Goal: Contribute content: Add original content to the website for others to see

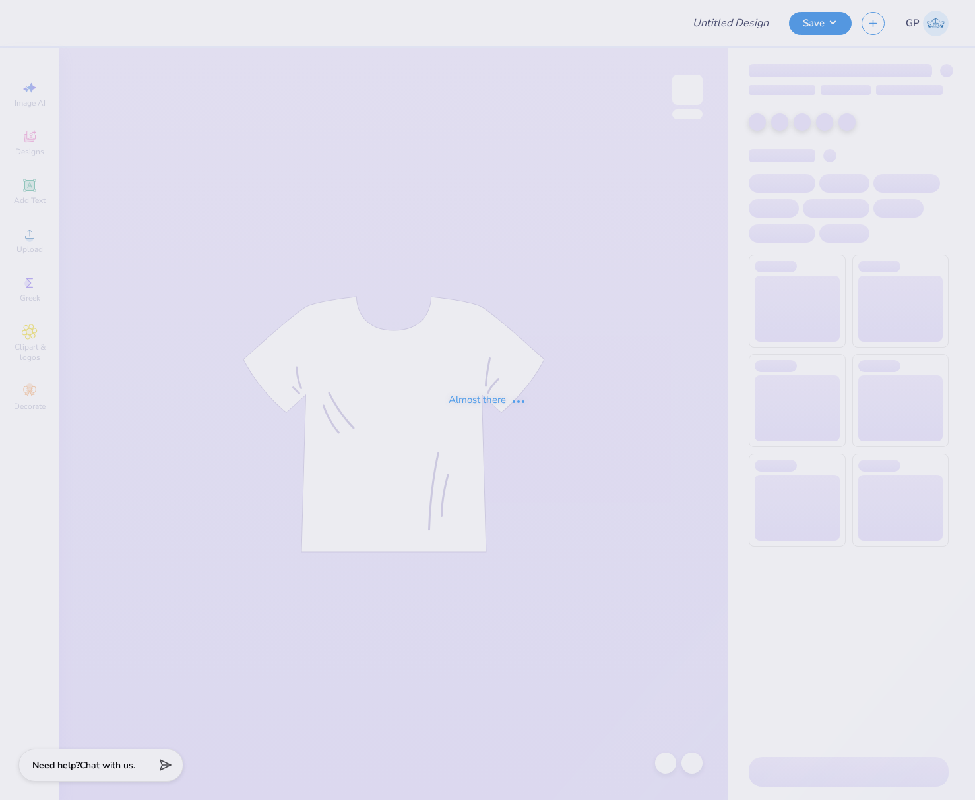
type input "SGB Board + Chairs Quartzips"
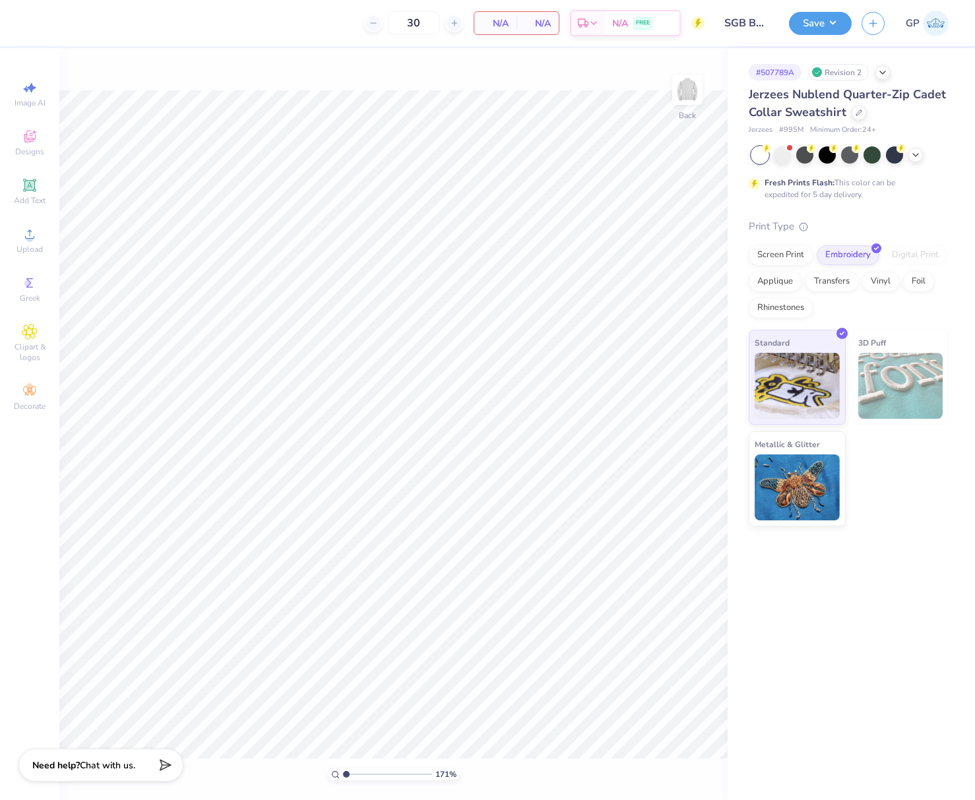
type input "1"
drag, startPoint x: 348, startPoint y: 774, endPoint x: 330, endPoint y: 751, distance: 29.0
click at [343, 768] on input "range" at bounding box center [387, 774] width 89 height 12
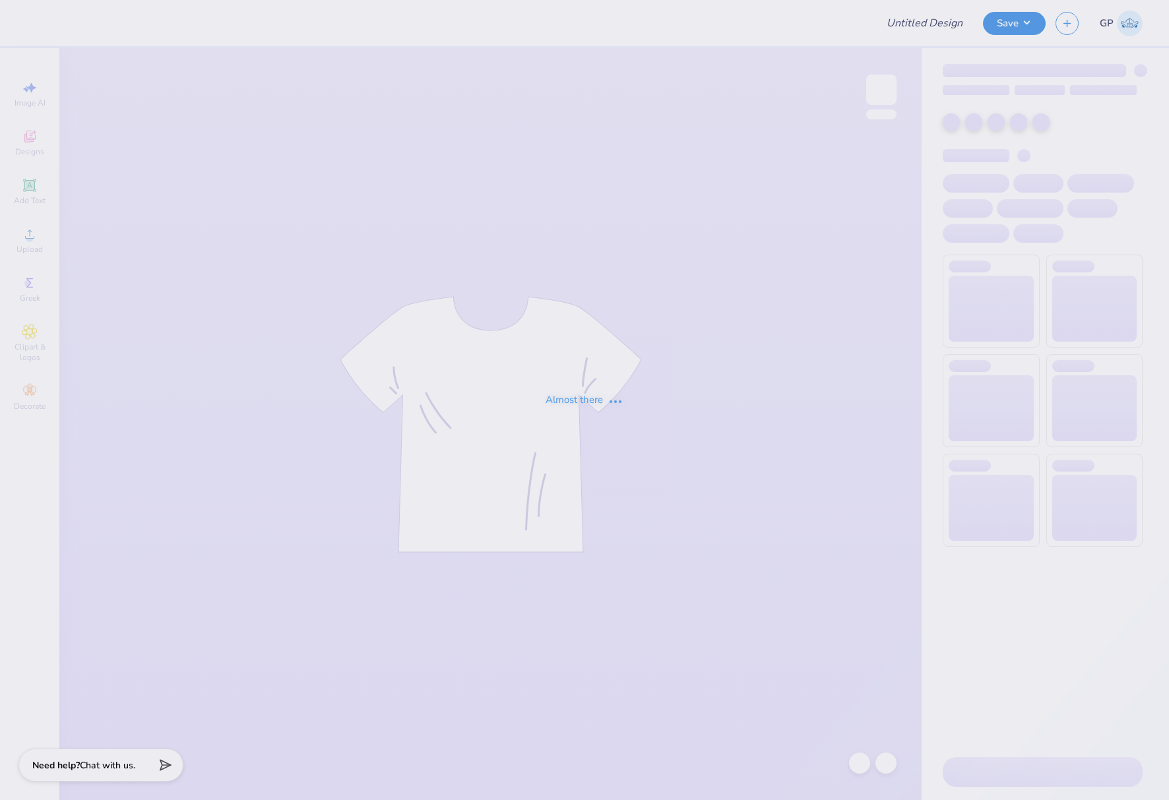
type input "Vball Practice Shirts"
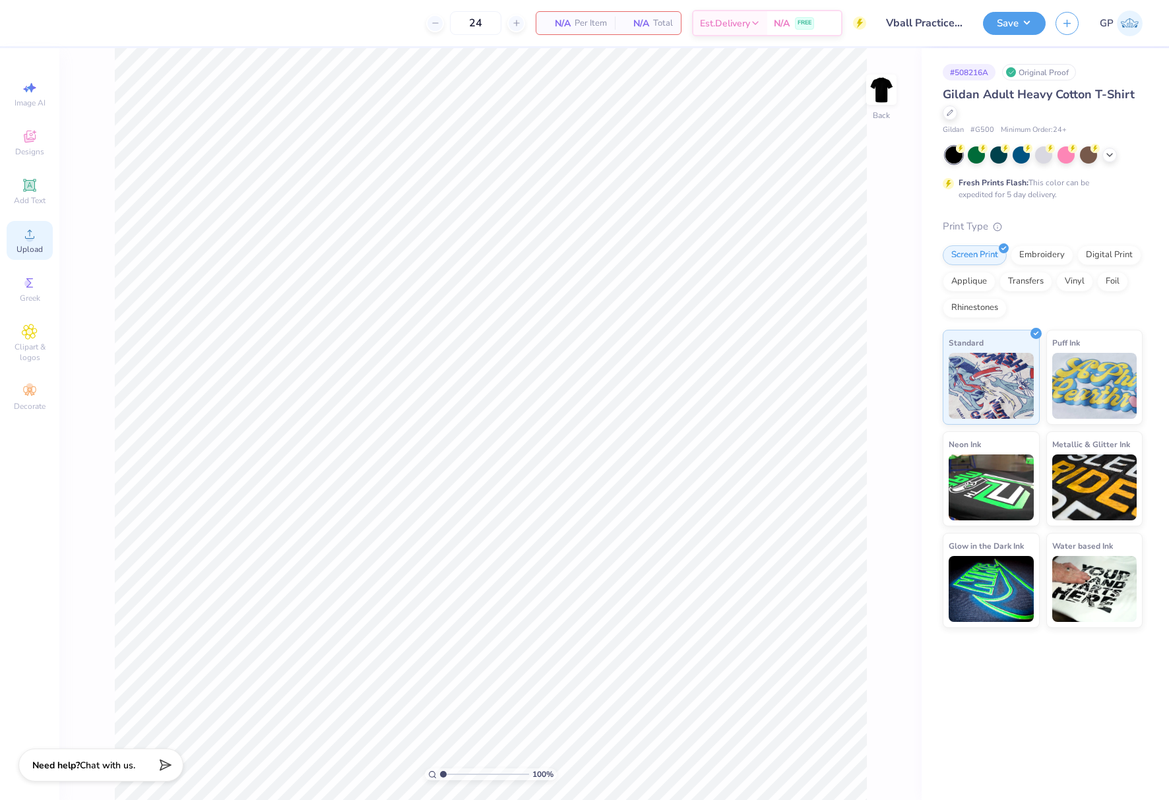
click at [33, 235] on icon at bounding box center [30, 234] width 16 height 16
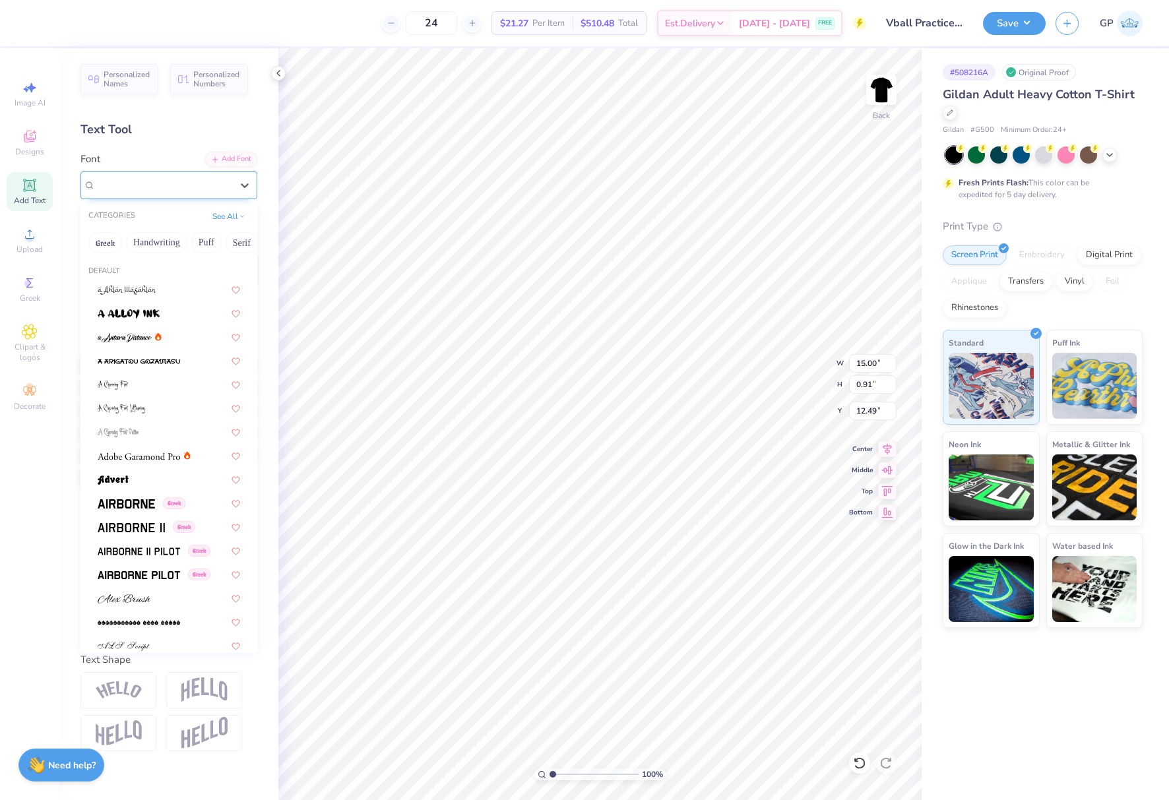
click at [198, 180] on div at bounding box center [163, 185] width 139 height 20
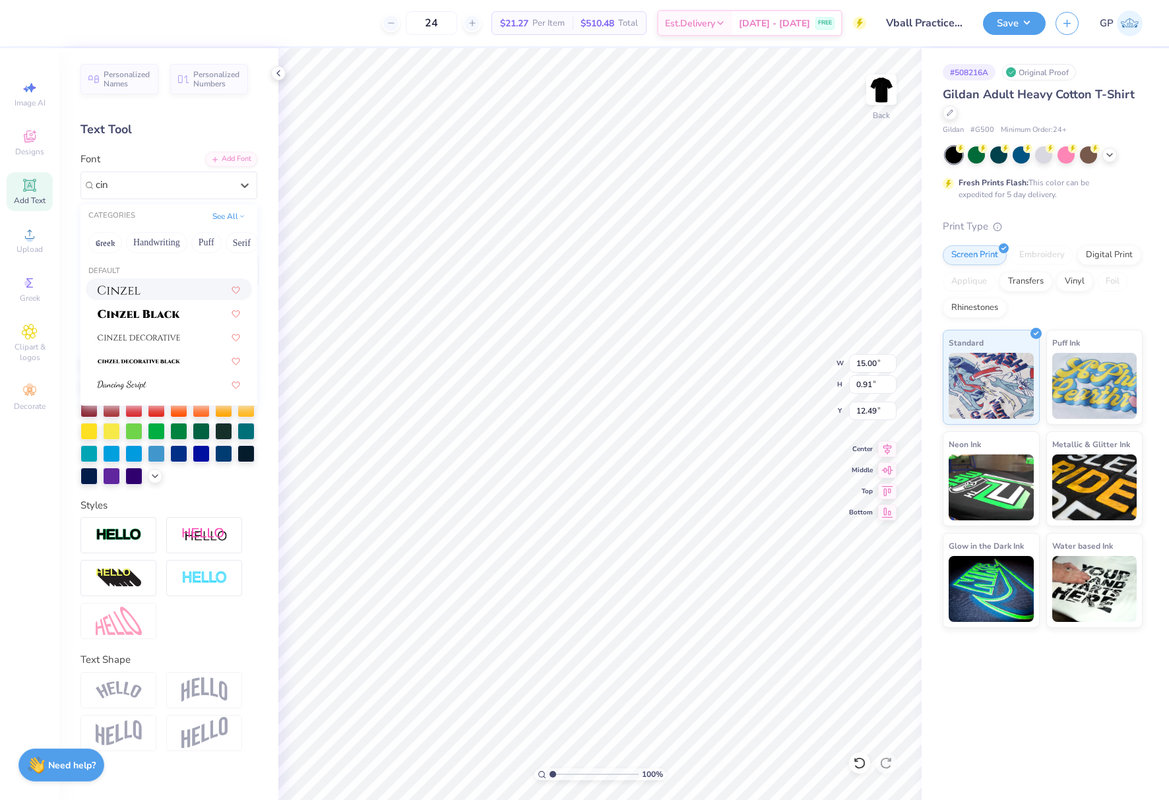
click at [170, 294] on div at bounding box center [169, 289] width 142 height 14
type input "cin"
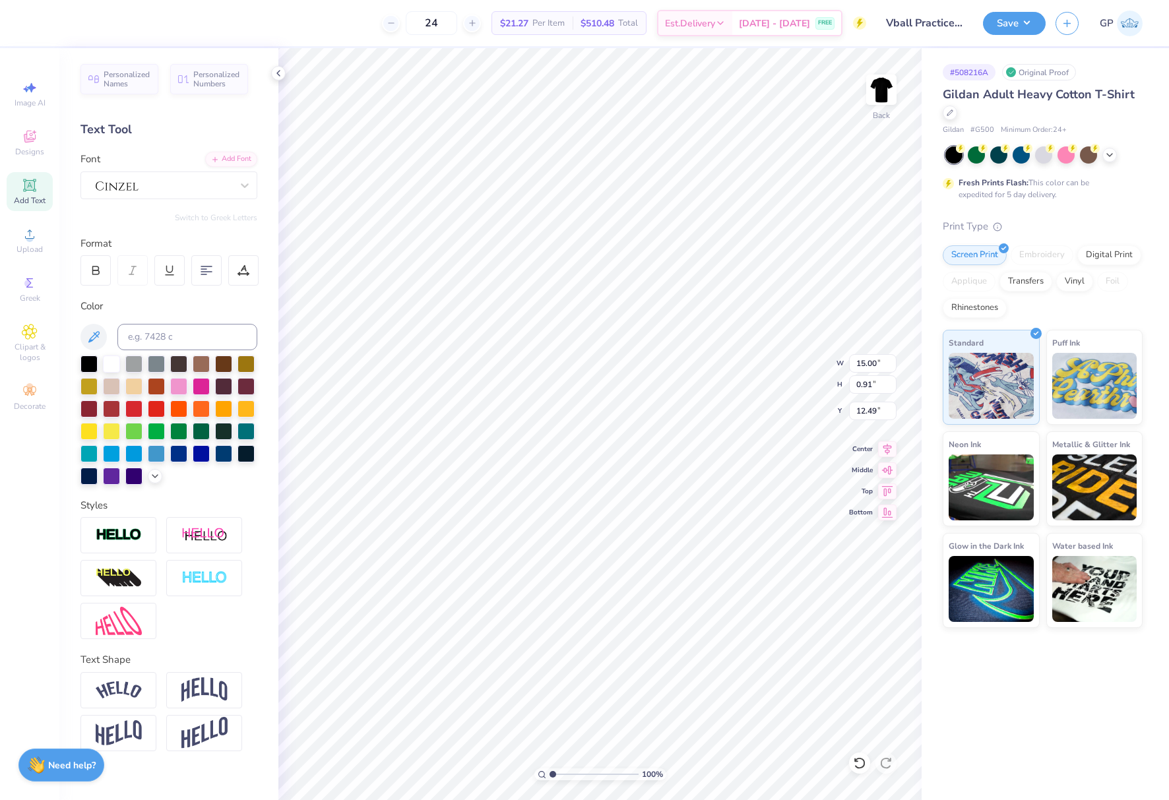
type input "13.60"
type input "0.85"
type input "12.59"
click at [262, 308] on div "Personalized Names Personalized Numbers Text Tool Add Font Font Switch to Greek…" at bounding box center [168, 424] width 219 height 752
click at [244, 273] on icon at bounding box center [243, 270] width 12 height 12
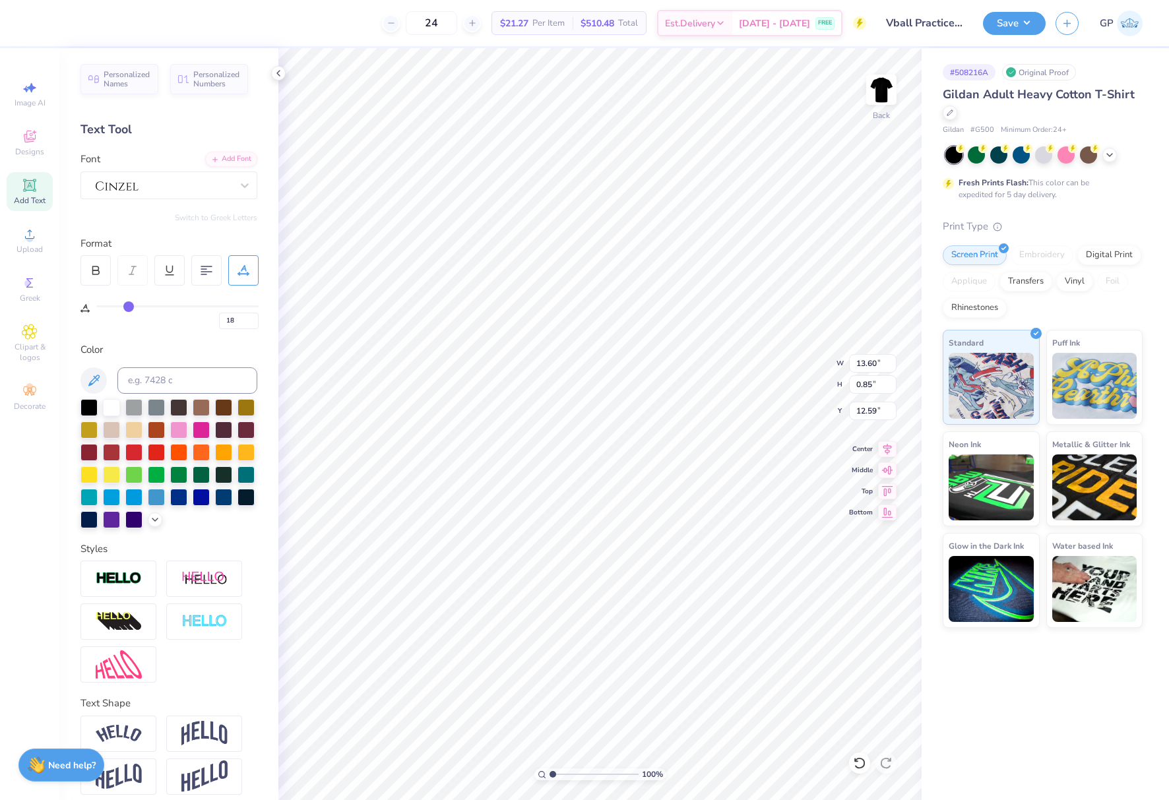
type input "17"
type input "18"
type input "19"
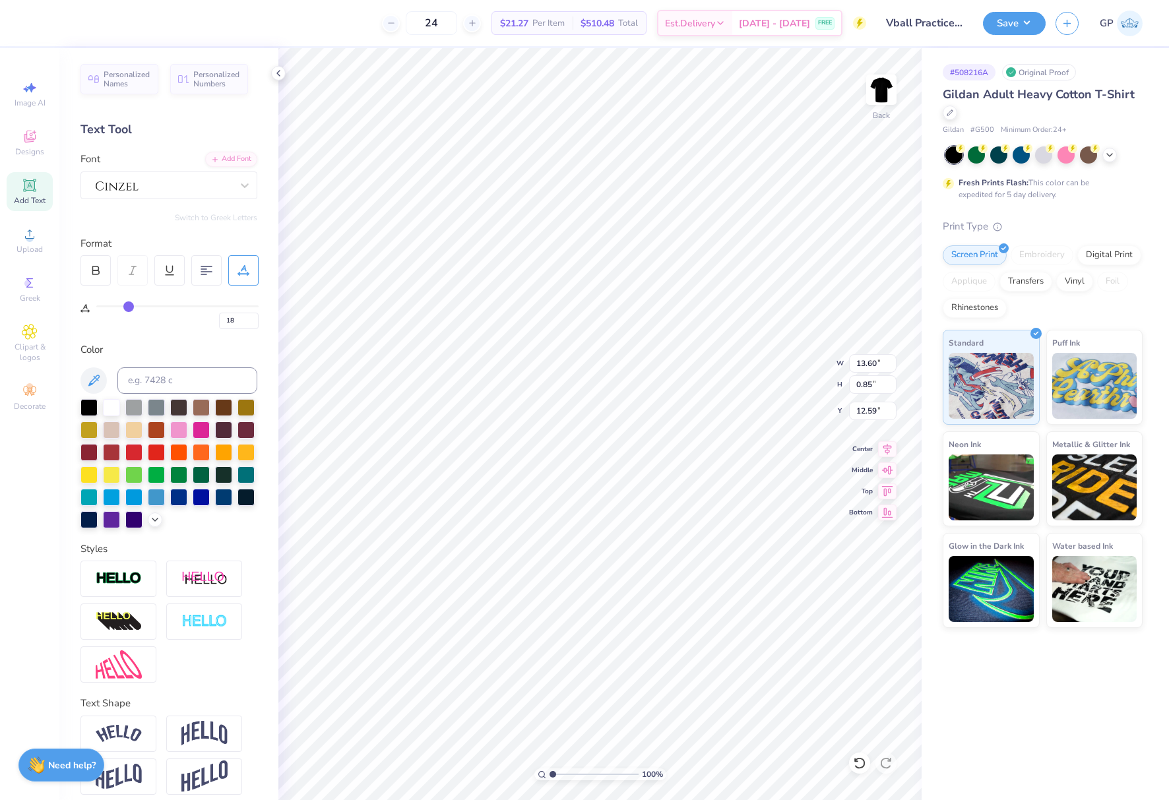
type input "19"
type input "20"
click at [132, 305] on input "range" at bounding box center [177, 306] width 162 height 2
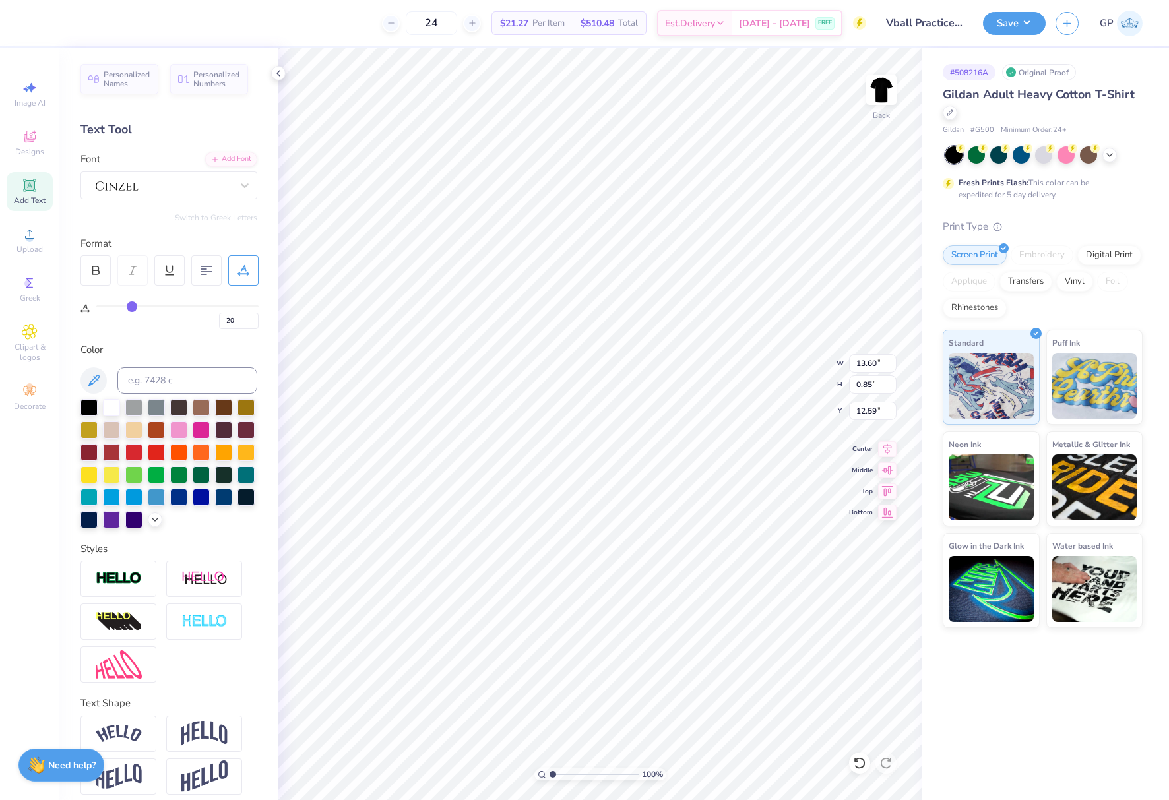
type input "13.87"
type input "12.40"
type input "14.92"
type input "0.92"
type input "0"
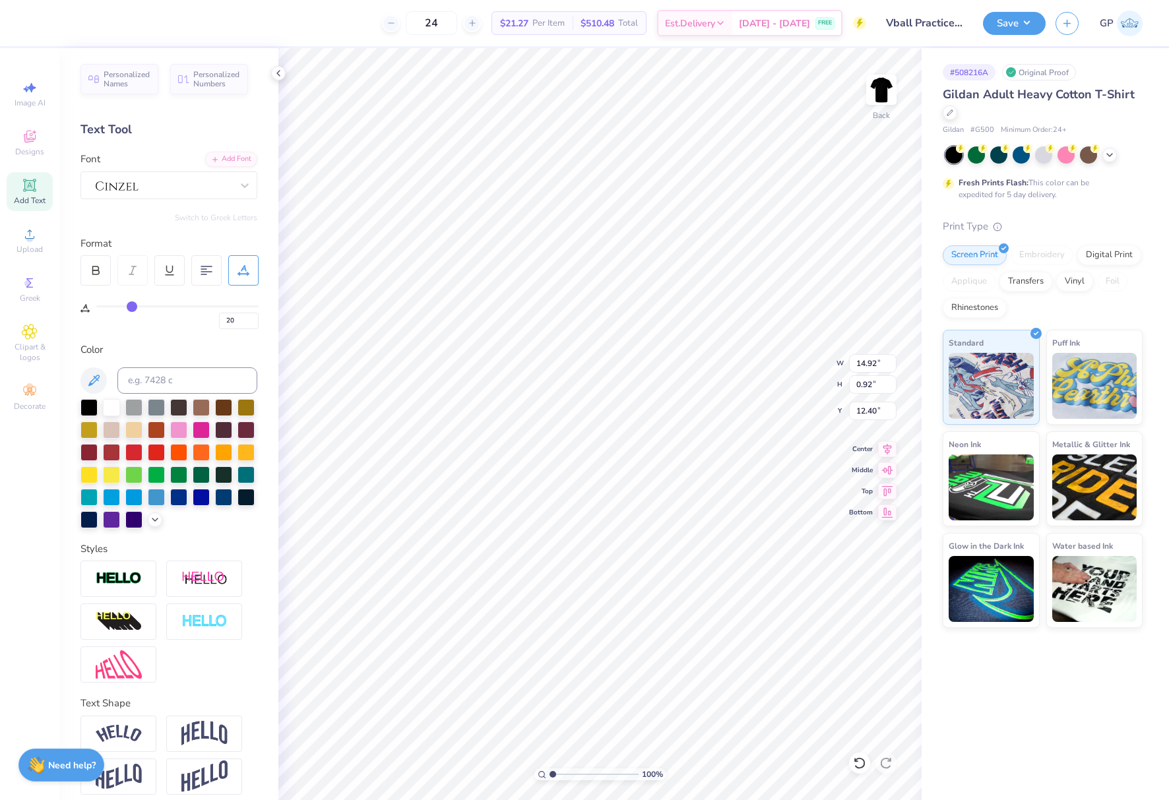
type input "0"
type input "14.80"
type input "2.51"
type input "9.45"
click at [867, 363] on input "14.80" at bounding box center [872, 363] width 47 height 18
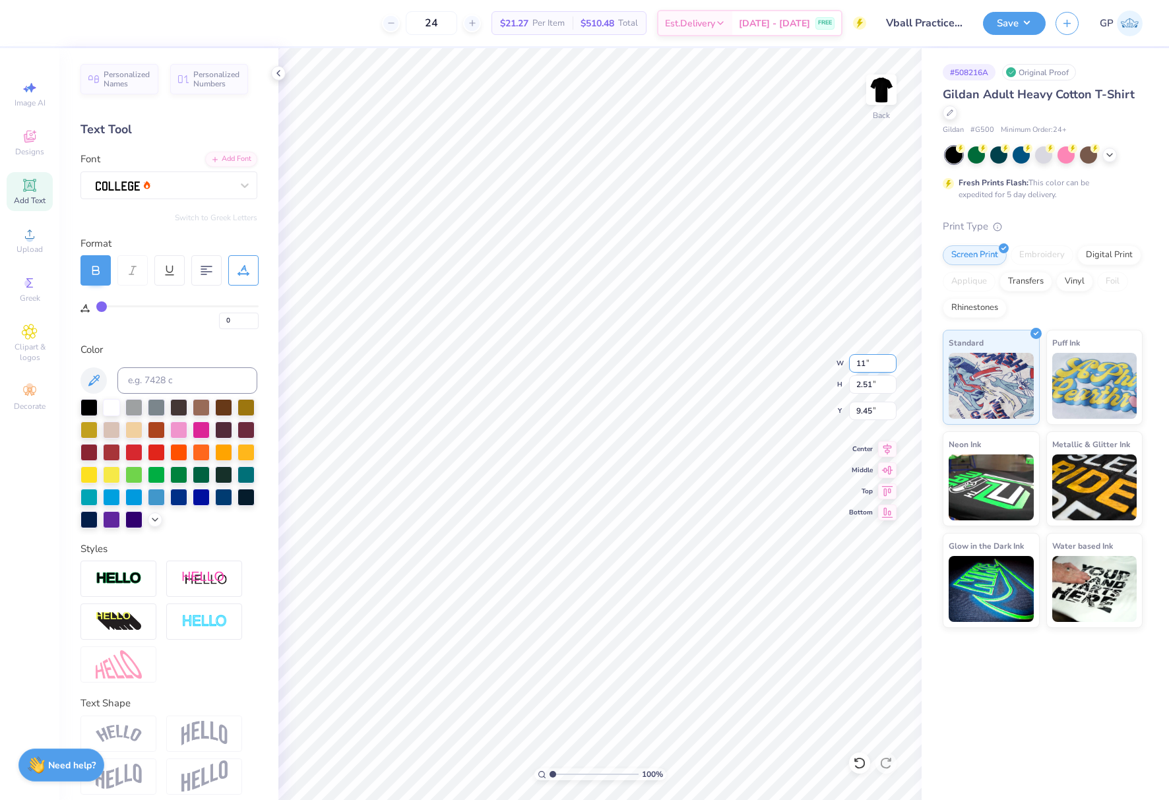
type input "11.00"
type input "1.86"
type input "3.00"
type input "20"
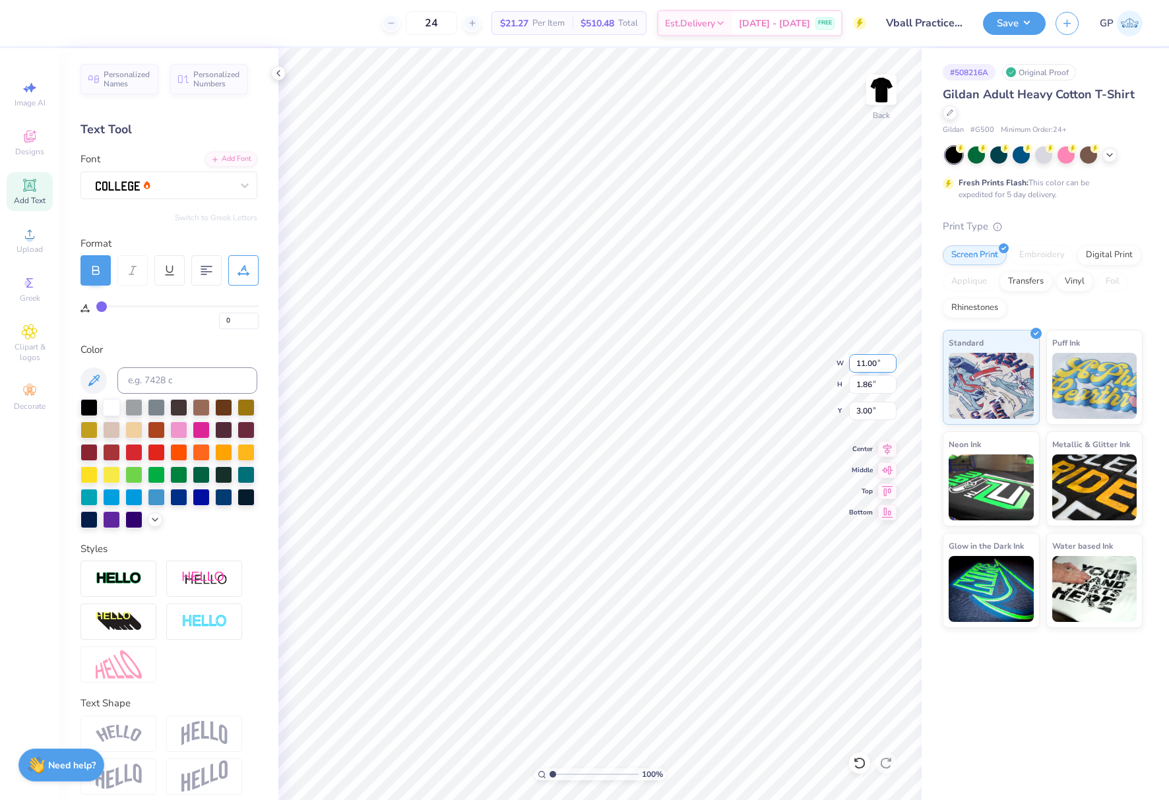
type input "14.92"
type input "0.92"
type input "12.40"
click at [861, 361] on input "14.92" at bounding box center [872, 363] width 47 height 18
type input "10.00"
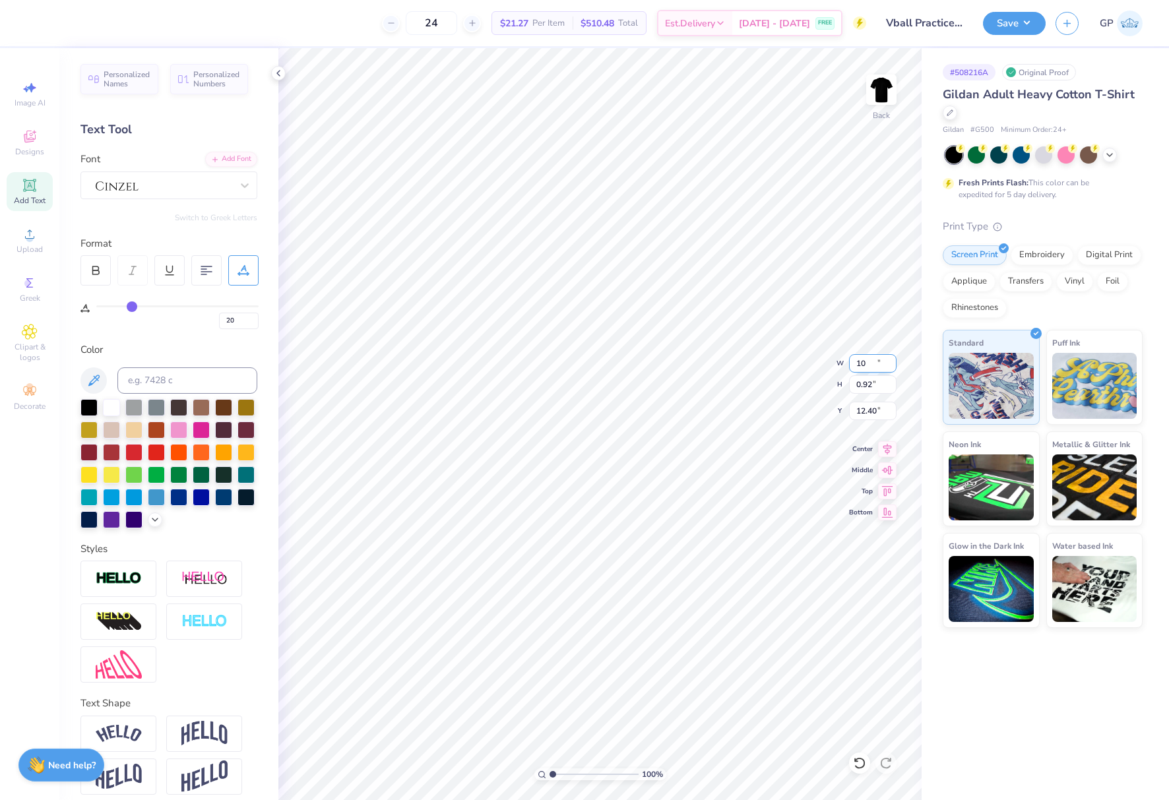
type input "0.62"
type input "5.30"
click at [871, 367] on input "10.00" at bounding box center [872, 363] width 47 height 18
type input "11.00"
type input "0.68"
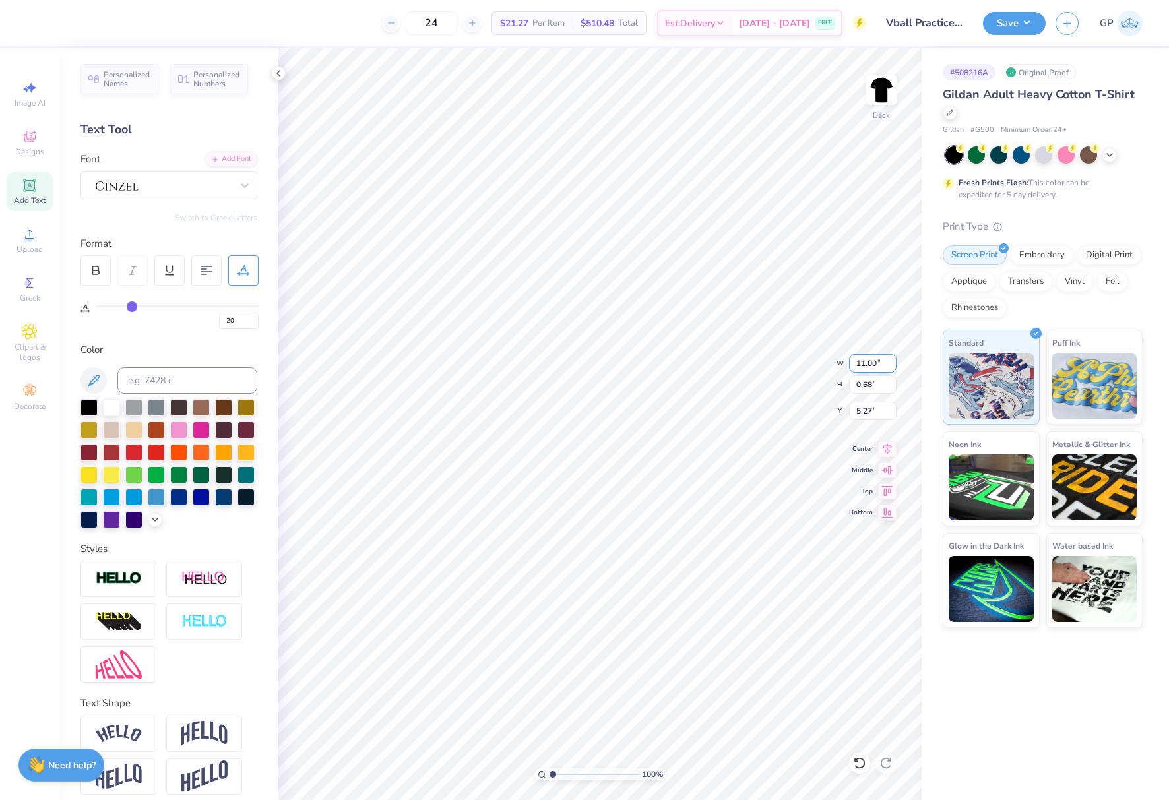
type input "5.24"
type input "6.73"
click at [869, 361] on input "3.17" at bounding box center [872, 363] width 47 height 18
type input "2.00"
type input "1.74"
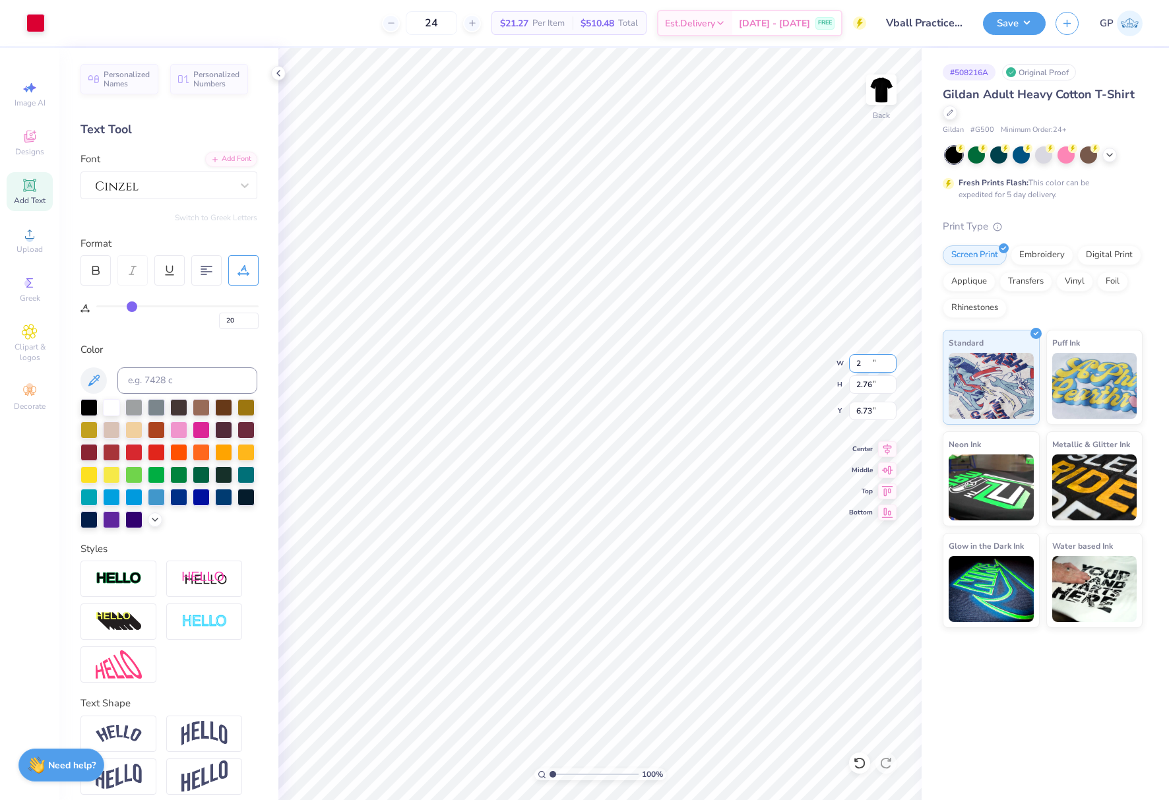
type input "7.24"
type input "6.33"
click at [991, 24] on button "Save" at bounding box center [1014, 21] width 63 height 23
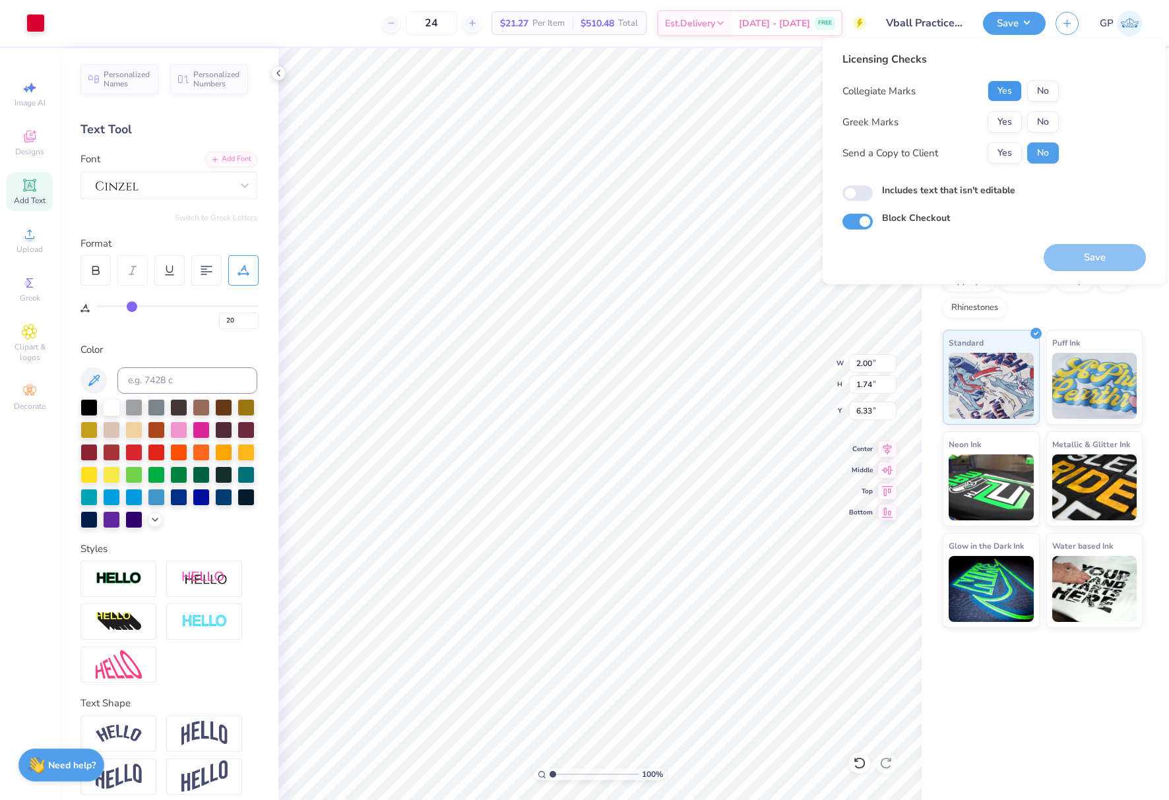
click at [1009, 90] on button "Yes" at bounding box center [1004, 90] width 34 height 21
click at [1038, 115] on button "No" at bounding box center [1043, 121] width 32 height 21
click at [1068, 260] on button "Save" at bounding box center [1094, 257] width 102 height 27
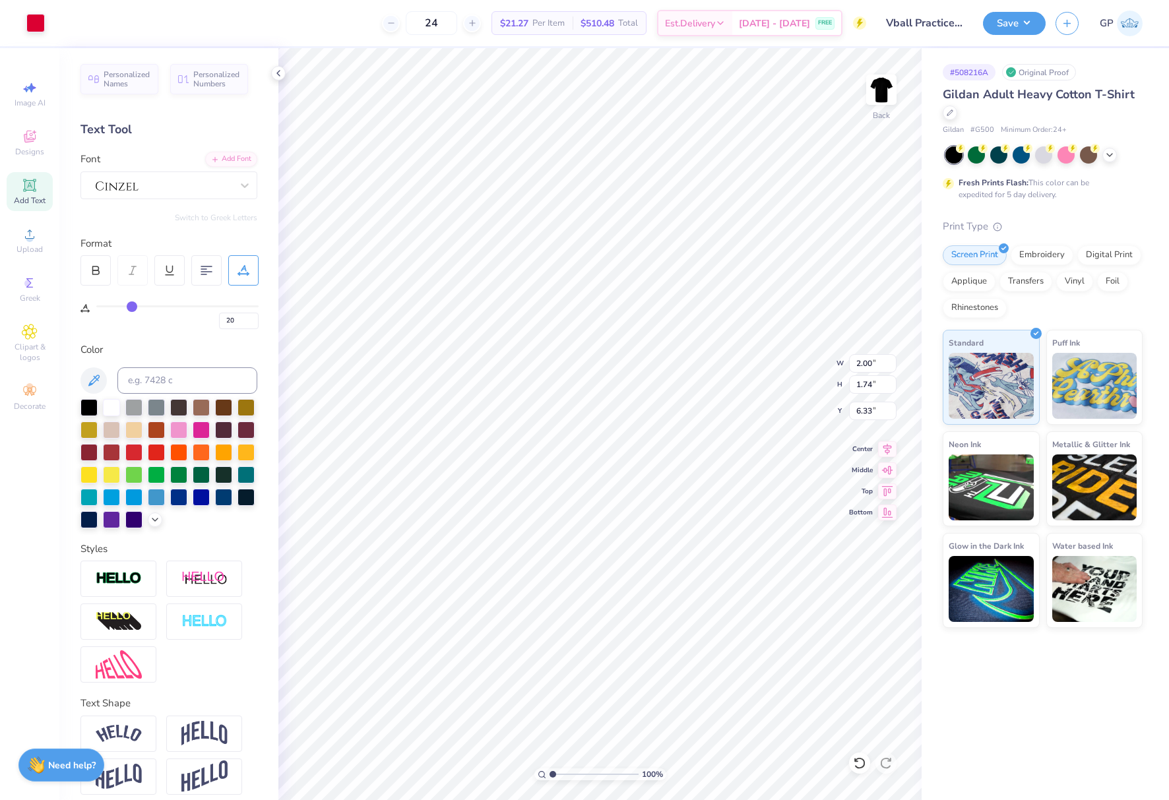
type input "11.00"
type input "1.86"
type input "3.00"
type input "0"
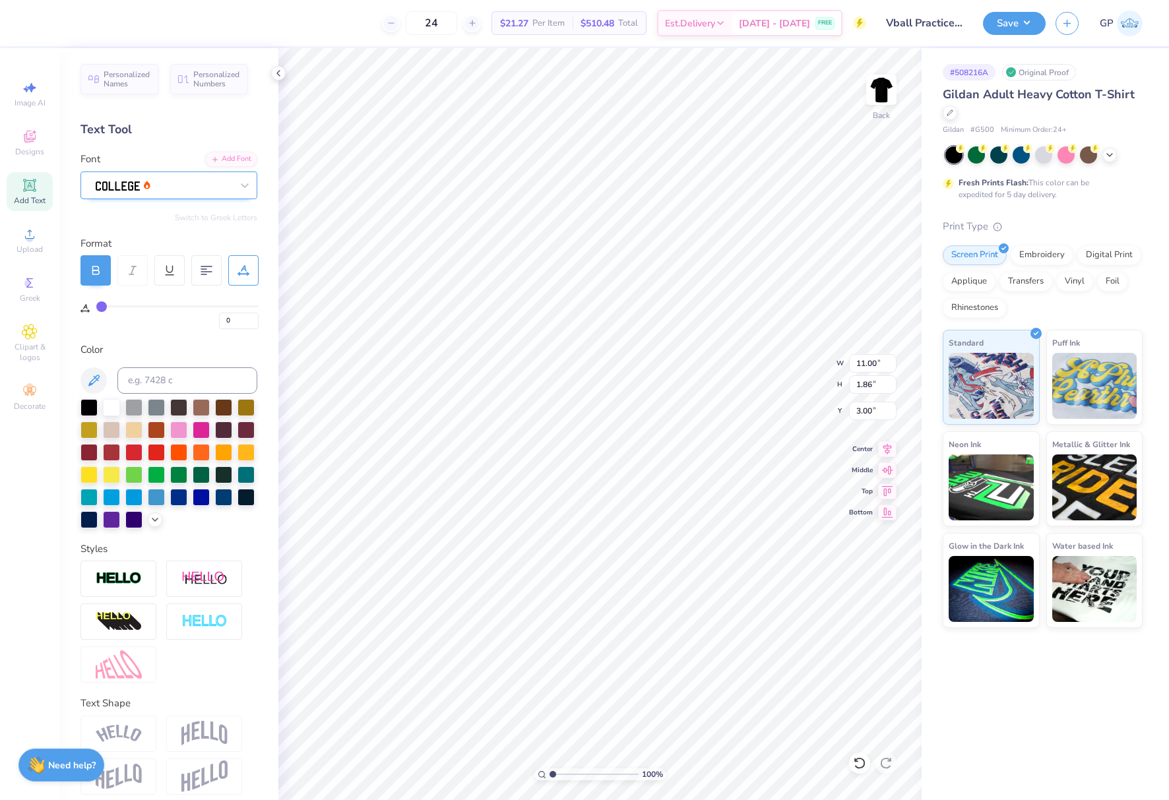
click at [184, 193] on div at bounding box center [164, 185] width 136 height 18
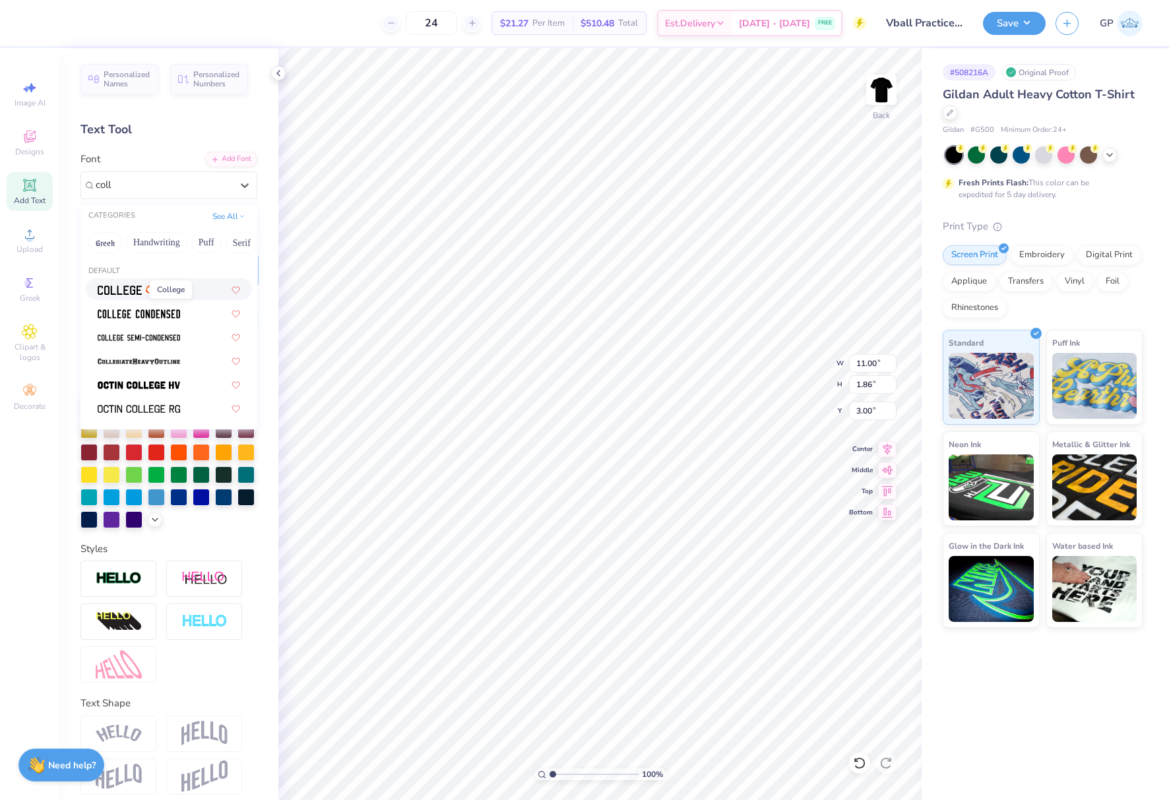
click at [121, 286] on img at bounding box center [120, 290] width 44 height 9
type input "coll"
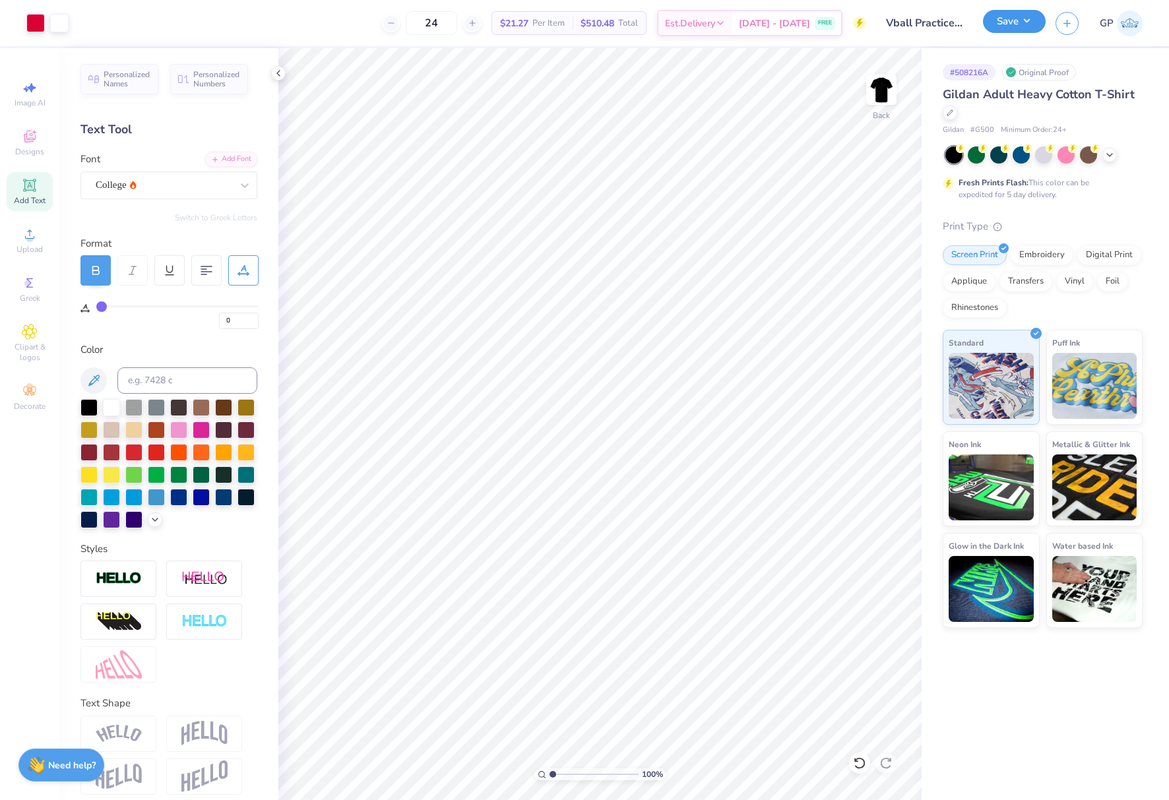
click at [1004, 21] on button "Save" at bounding box center [1014, 21] width 63 height 23
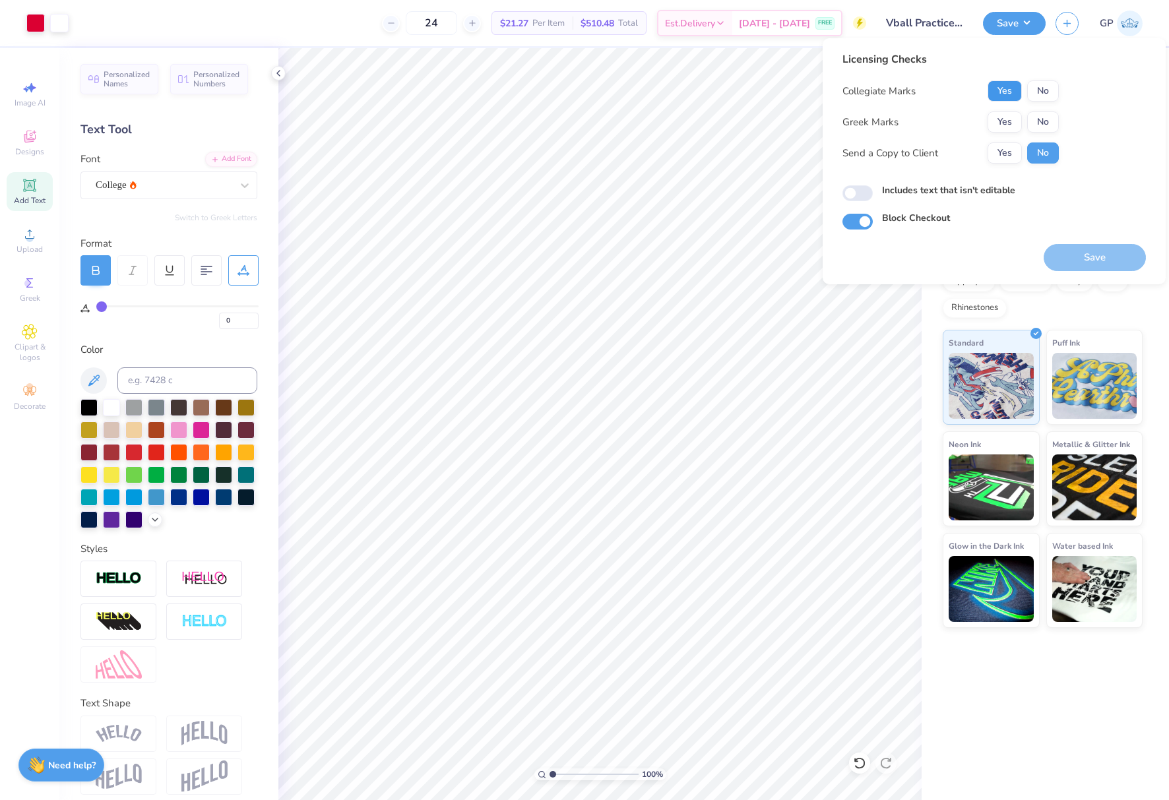
click at [1006, 98] on button "Yes" at bounding box center [1004, 90] width 34 height 21
click at [1032, 119] on button "No" at bounding box center [1043, 121] width 32 height 21
click at [1069, 253] on button "Save" at bounding box center [1094, 257] width 102 height 27
